Goal: Communication & Community: Share content

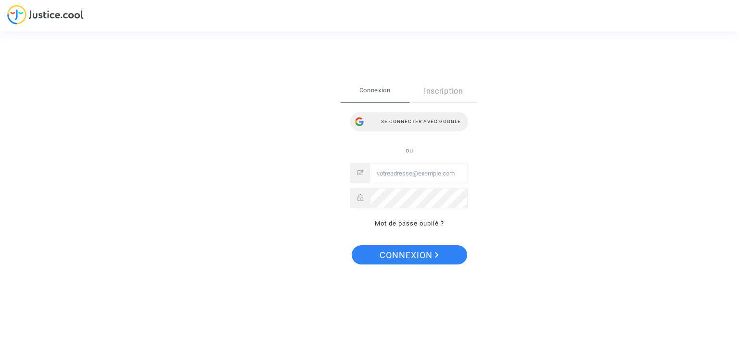
click at [410, 120] on div "Se connecter avec Google" at bounding box center [409, 121] width 118 height 19
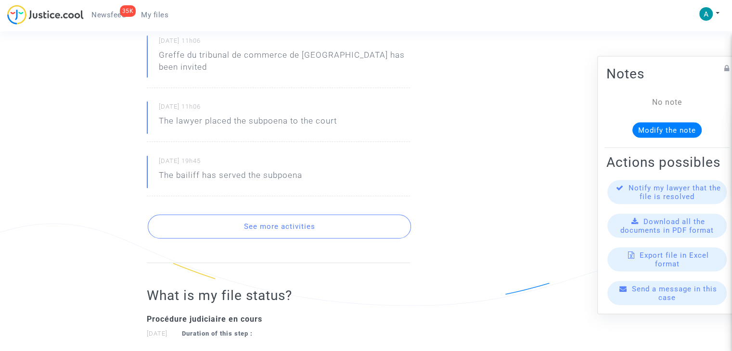
scroll to position [433, 0]
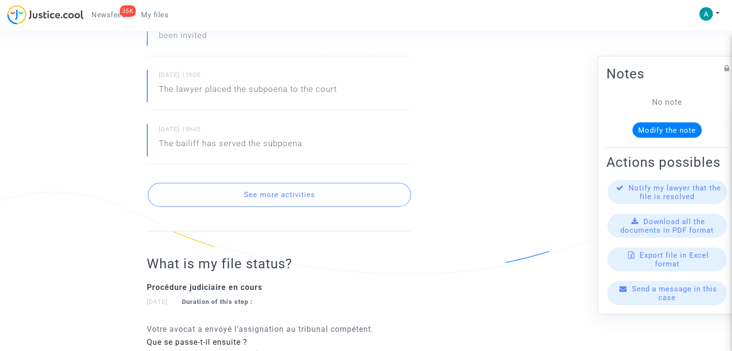
click at [357, 187] on button "See more activities" at bounding box center [279, 195] width 263 height 24
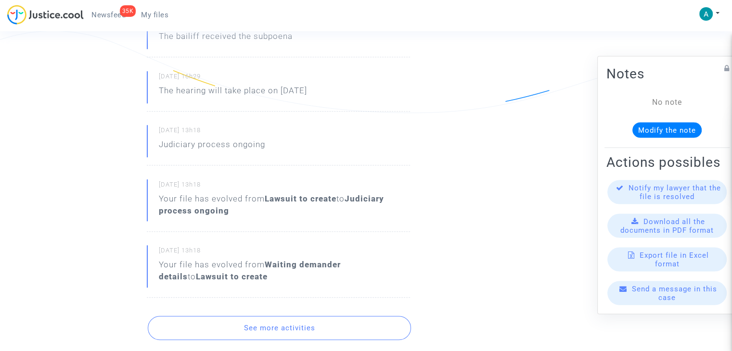
scroll to position [770, 0]
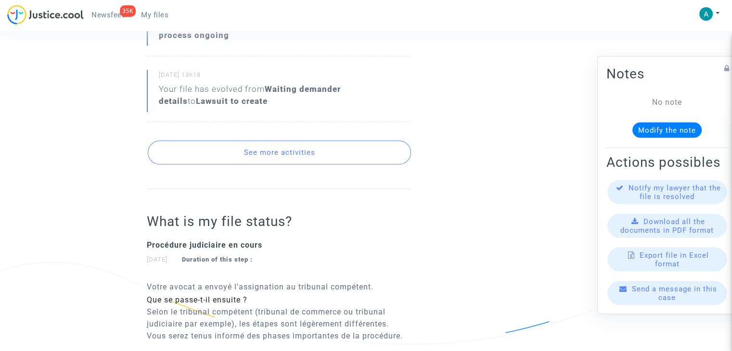
click at [321, 143] on button "See more activities" at bounding box center [279, 153] width 263 height 24
click at [279, 141] on button "See more activities" at bounding box center [279, 153] width 263 height 24
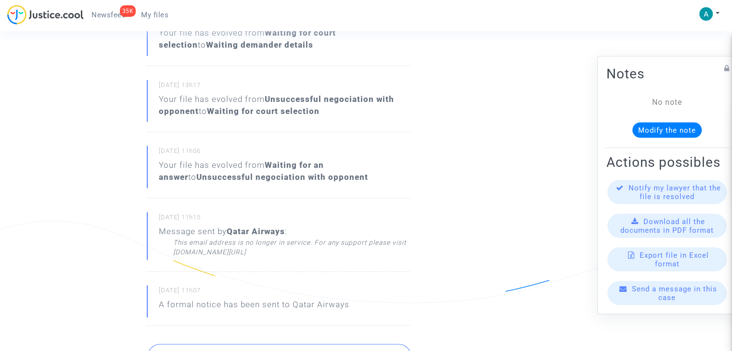
scroll to position [1348, 0]
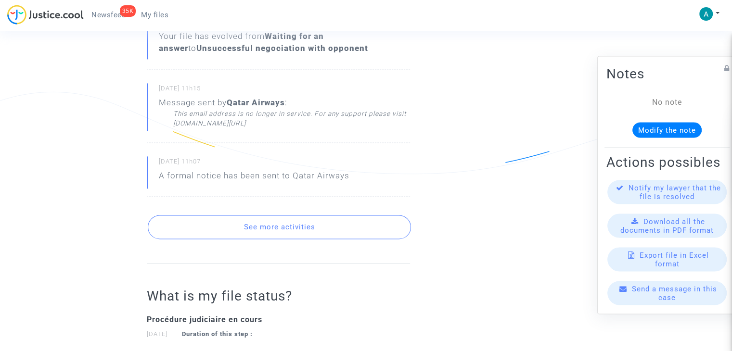
click at [330, 215] on button "See more activities" at bounding box center [279, 227] width 263 height 24
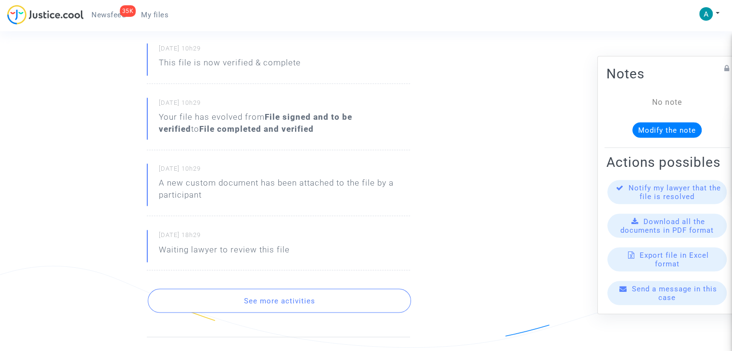
scroll to position [1685, 0]
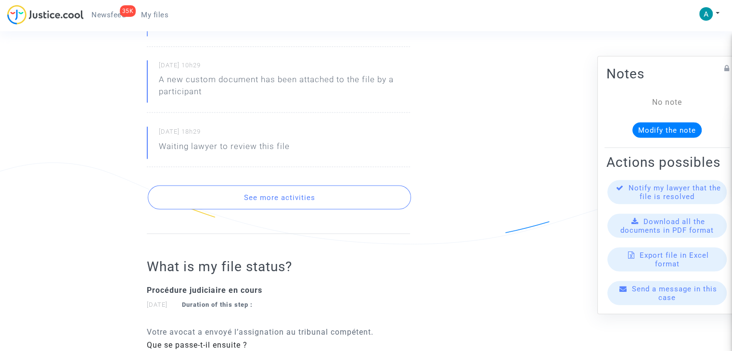
click at [341, 185] on button "See more activities" at bounding box center [279, 197] width 263 height 24
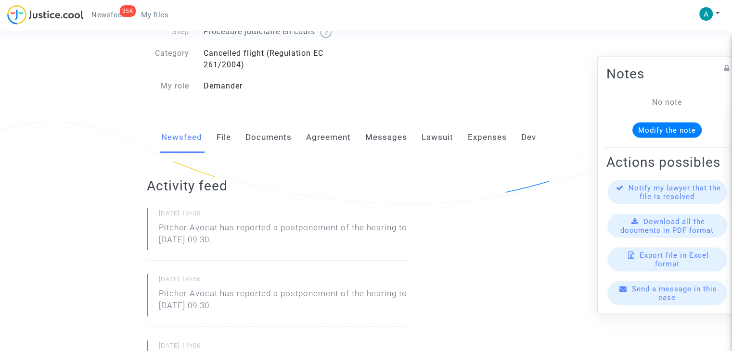
scroll to position [0, 0]
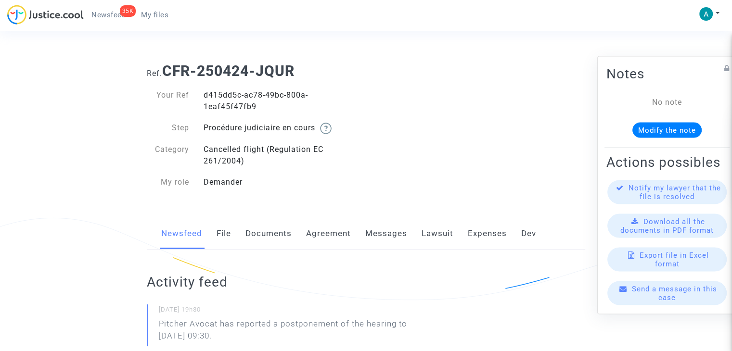
click at [277, 234] on link "Documents" at bounding box center [268, 234] width 46 height 32
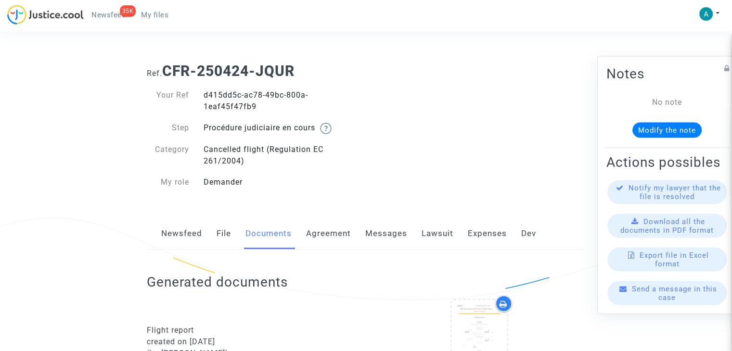
click at [228, 239] on link "File" at bounding box center [224, 234] width 14 height 32
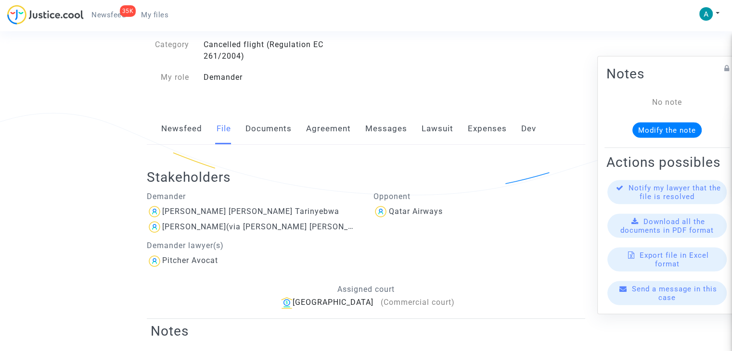
scroll to position [48, 0]
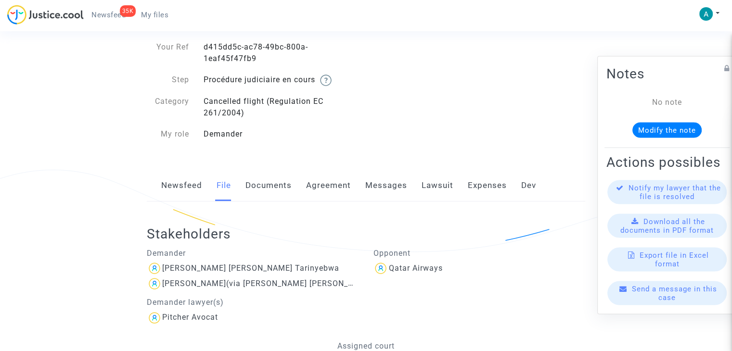
click at [370, 193] on link "Messages" at bounding box center [386, 186] width 42 height 32
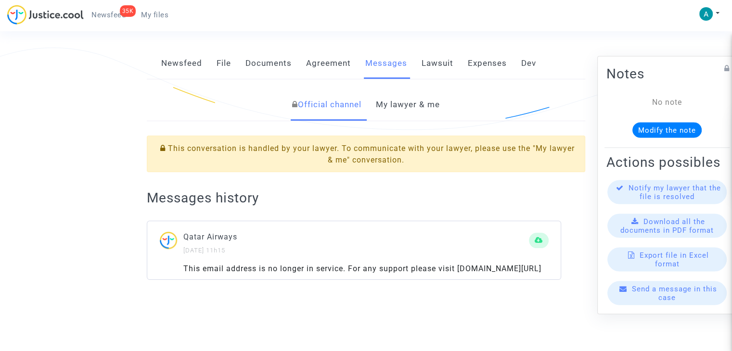
scroll to position [154, 0]
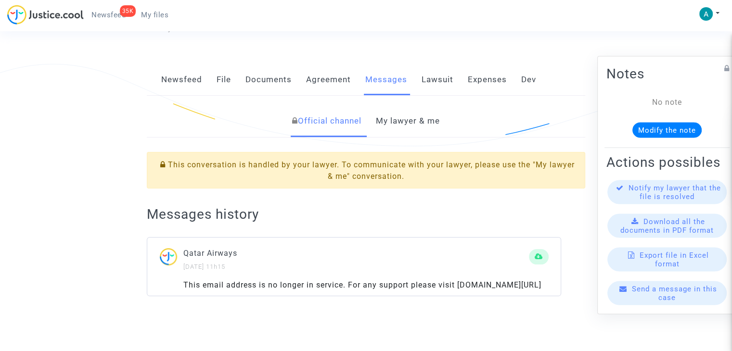
click at [417, 127] on link "My lawyer & me" at bounding box center [408, 121] width 64 height 32
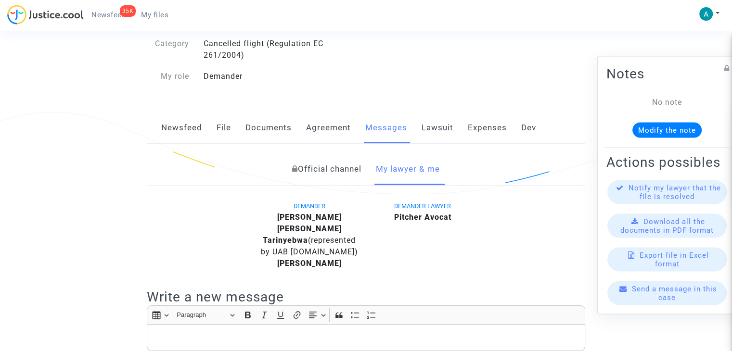
scroll to position [46, 0]
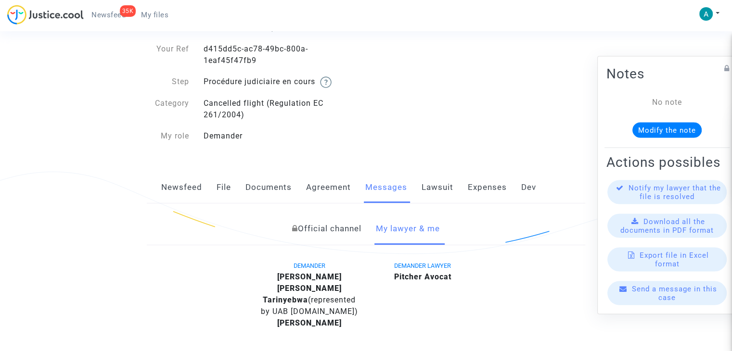
click at [205, 183] on div "Newsfeed File Documents Agreement Messages Lawsuit Expenses Dev" at bounding box center [366, 188] width 439 height 32
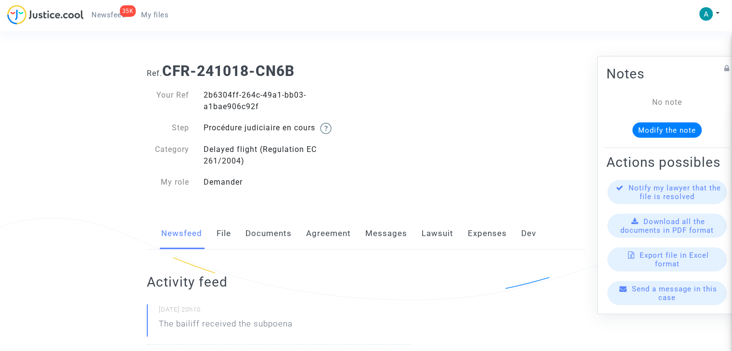
click at [669, 300] on span "Send a message in this case" at bounding box center [674, 293] width 85 height 17
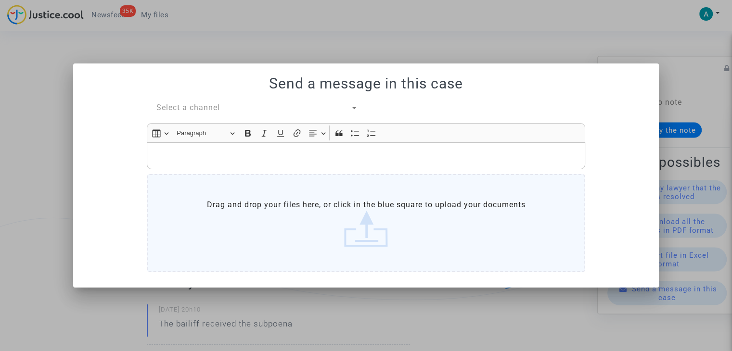
click at [198, 108] on span "Select a channel" at bounding box center [188, 107] width 64 height 9
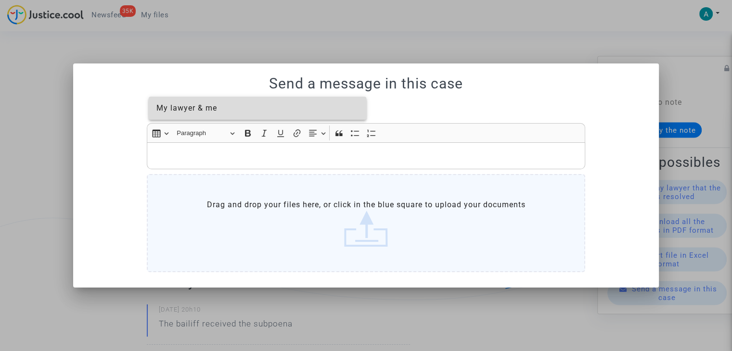
click at [208, 112] on span "My lawyer & me" at bounding box center [186, 107] width 61 height 9
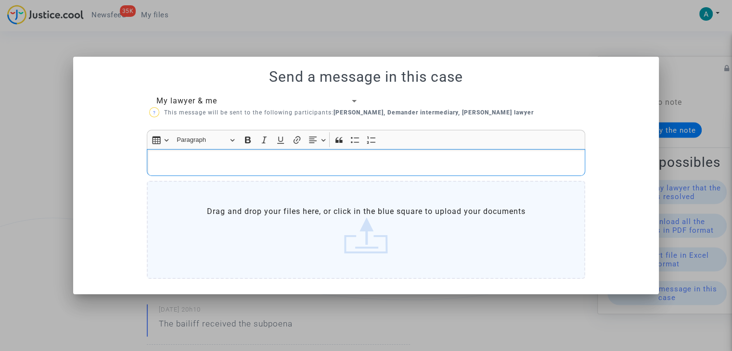
click at [229, 160] on p "Rich Text Editor, main" at bounding box center [366, 162] width 428 height 12
click at [285, 216] on label "Drag and drop your files here, or click in the blue square to upload your docum…" at bounding box center [366, 230] width 439 height 98
click at [0, 0] on input "Drag and drop your files here, or click in the blue square to upload your docum…" at bounding box center [0, 0] width 0 height 0
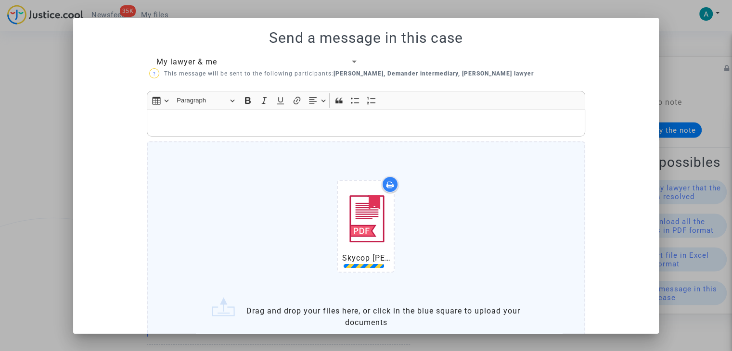
click at [251, 161] on label "Skycop [PERSON_NAME].pdf Drag and drop your files here, or click in the blue sq…" at bounding box center [366, 248] width 439 height 212
click at [0, 0] on input "Skycop [PERSON_NAME].pdf Drag and drop your files here, or click in the blue sq…" at bounding box center [0, 0] width 0 height 0
click at [306, 117] on p "Rich Text Editor, main" at bounding box center [366, 123] width 428 height 12
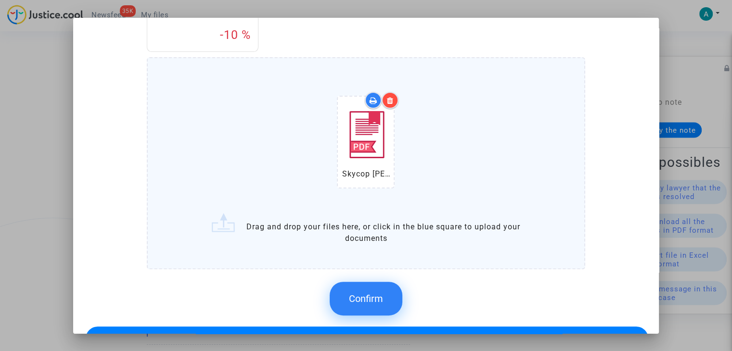
scroll to position [264, 0]
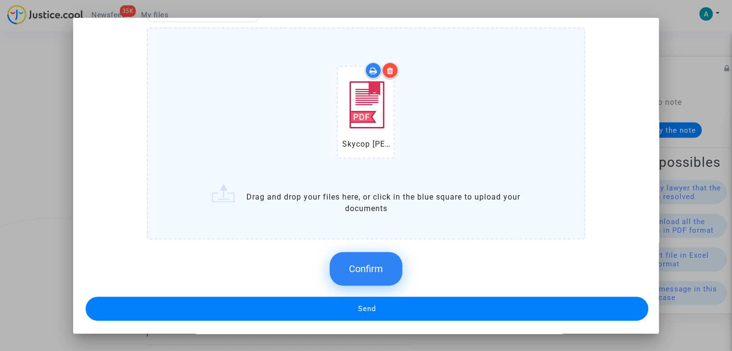
click at [357, 259] on button "Confirm" at bounding box center [366, 269] width 73 height 34
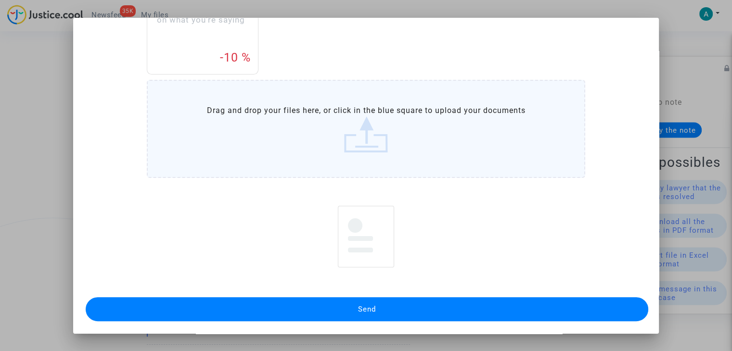
scroll to position [195, 0]
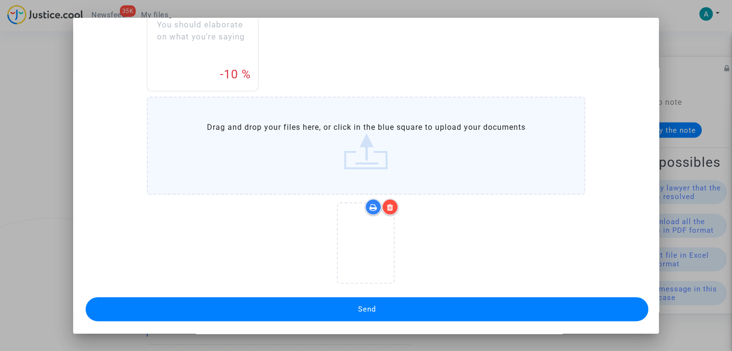
click at [401, 305] on button "Send" at bounding box center [367, 309] width 563 height 24
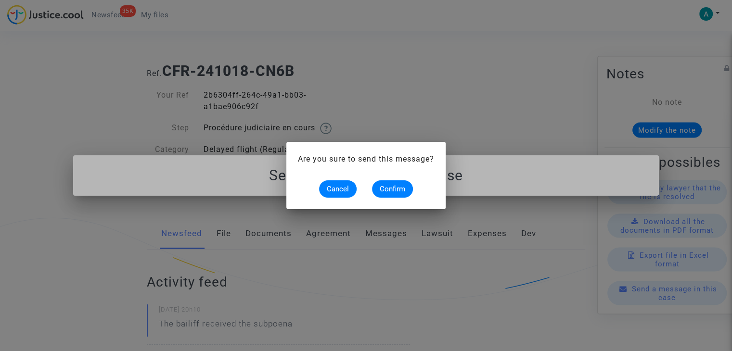
scroll to position [0, 0]
drag, startPoint x: 390, startPoint y: 191, endPoint x: 476, endPoint y: 120, distance: 111.4
click at [390, 191] on span "Confirm" at bounding box center [393, 189] width 26 height 9
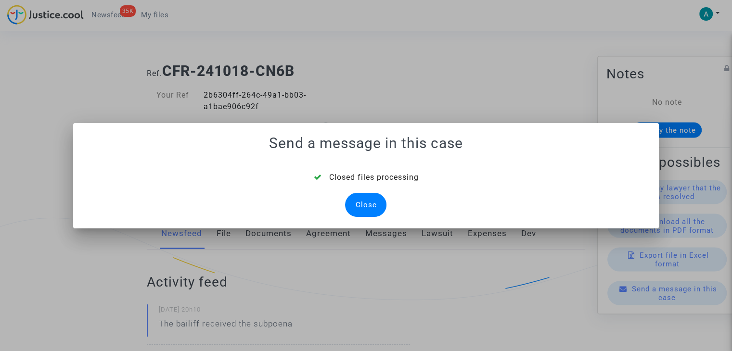
click at [368, 198] on div "Close" at bounding box center [365, 205] width 41 height 24
